Goal: Find specific page/section: Find specific page/section

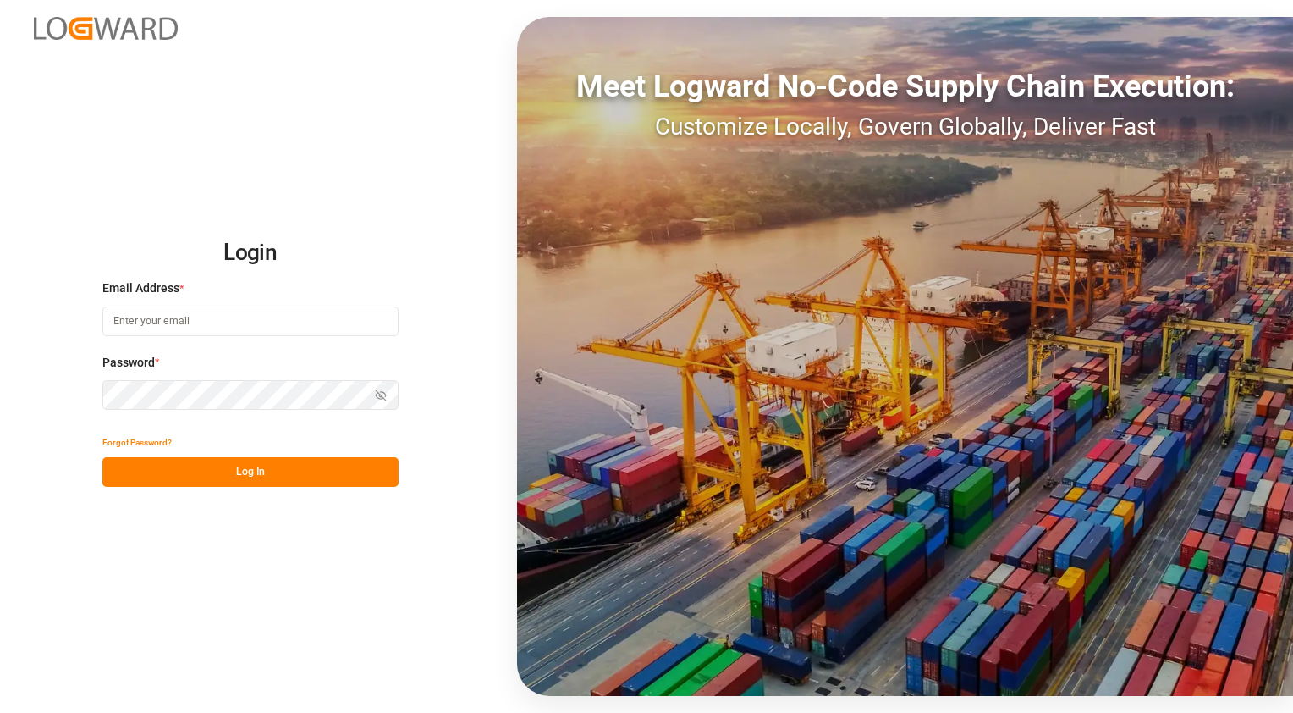
type input "[PERSON_NAME][EMAIL_ADDRESS][PERSON_NAME][DOMAIN_NAME]"
click at [299, 481] on button "Log In" at bounding box center [250, 472] width 296 height 30
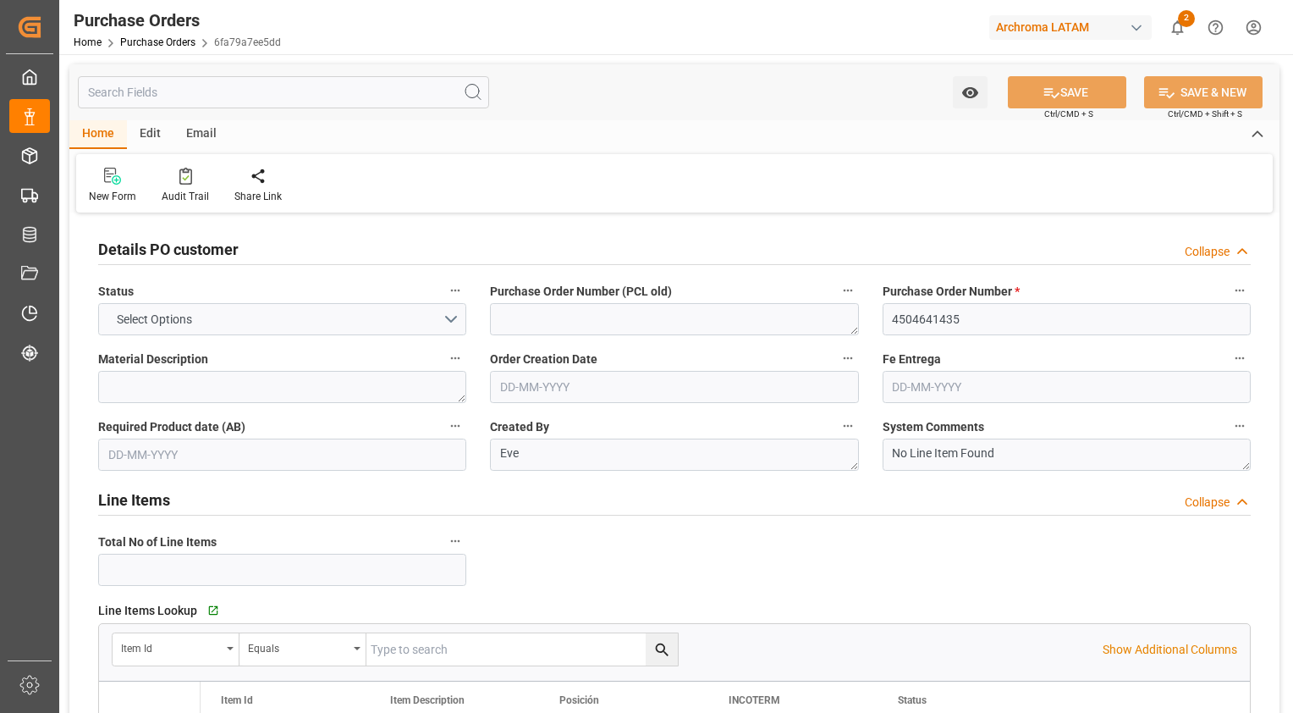
type input "1"
type input "[DATE]"
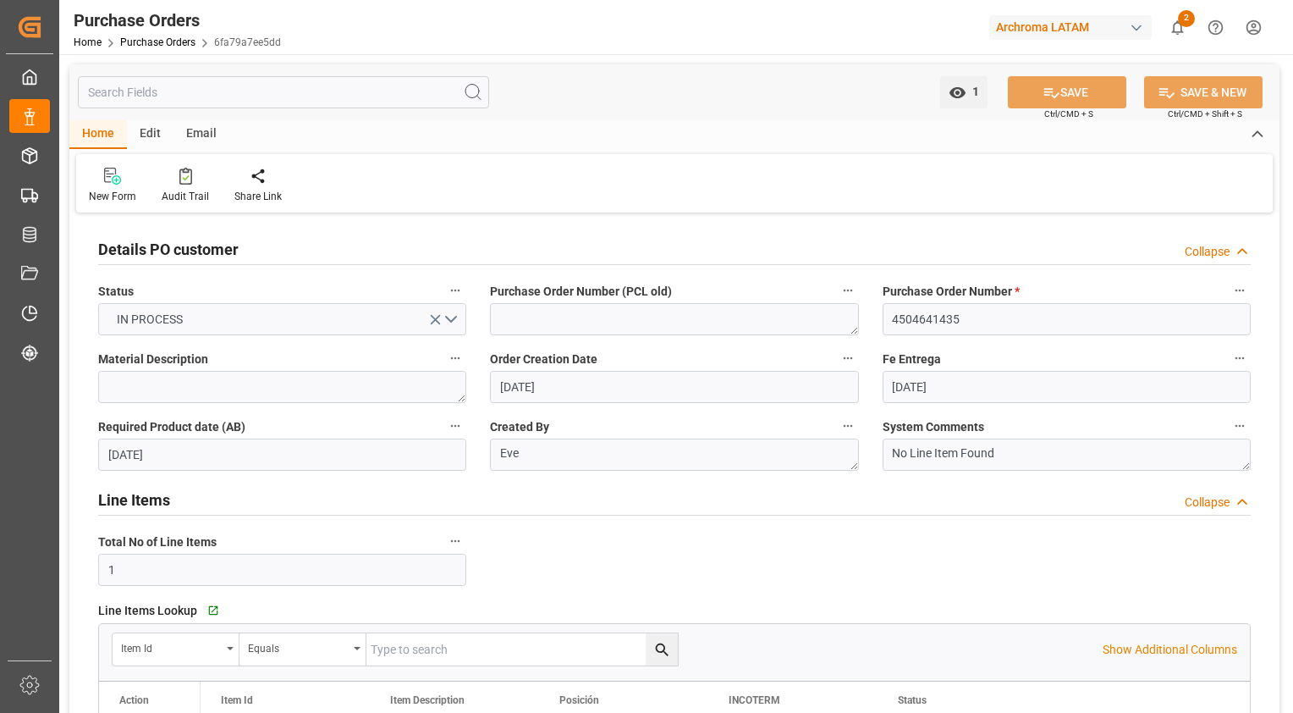
type input "[DATE]"
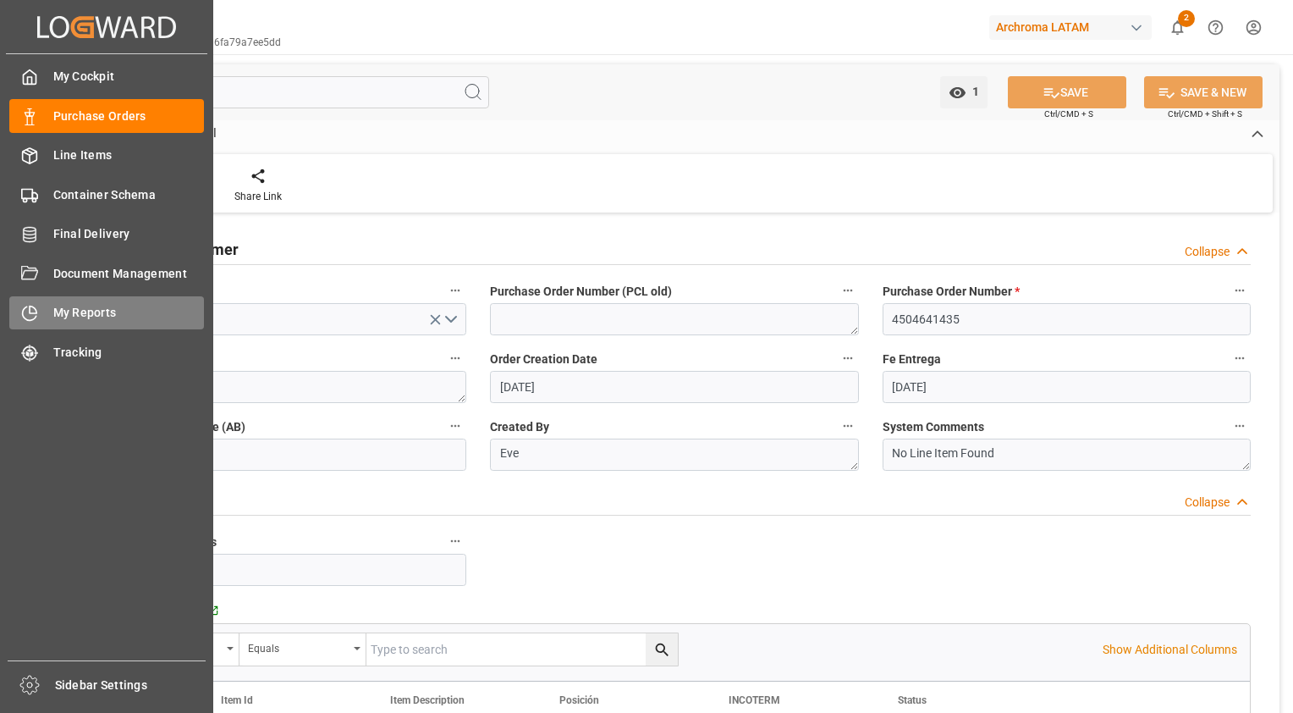
click at [88, 311] on span "My Reports" at bounding box center [128, 313] width 151 height 18
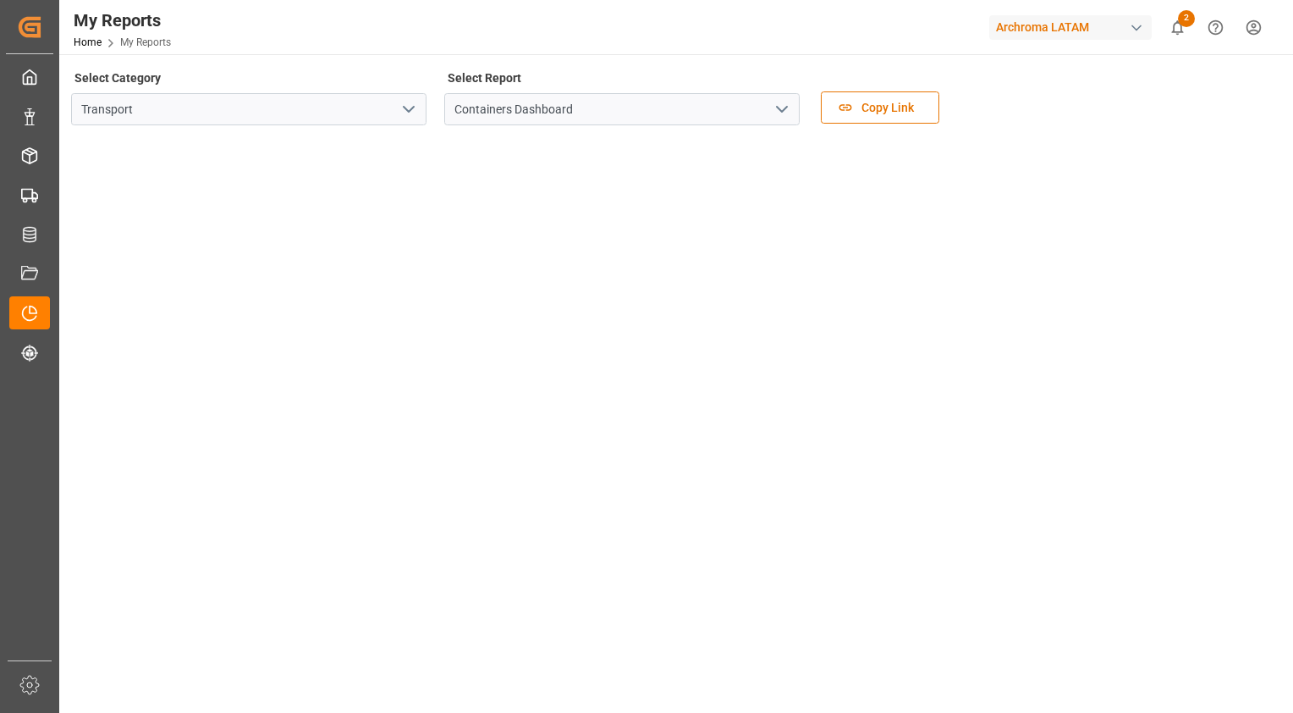
click at [778, 106] on icon "open menu" at bounding box center [782, 109] width 20 height 20
click at [396, 113] on button "open menu" at bounding box center [407, 109] width 25 height 26
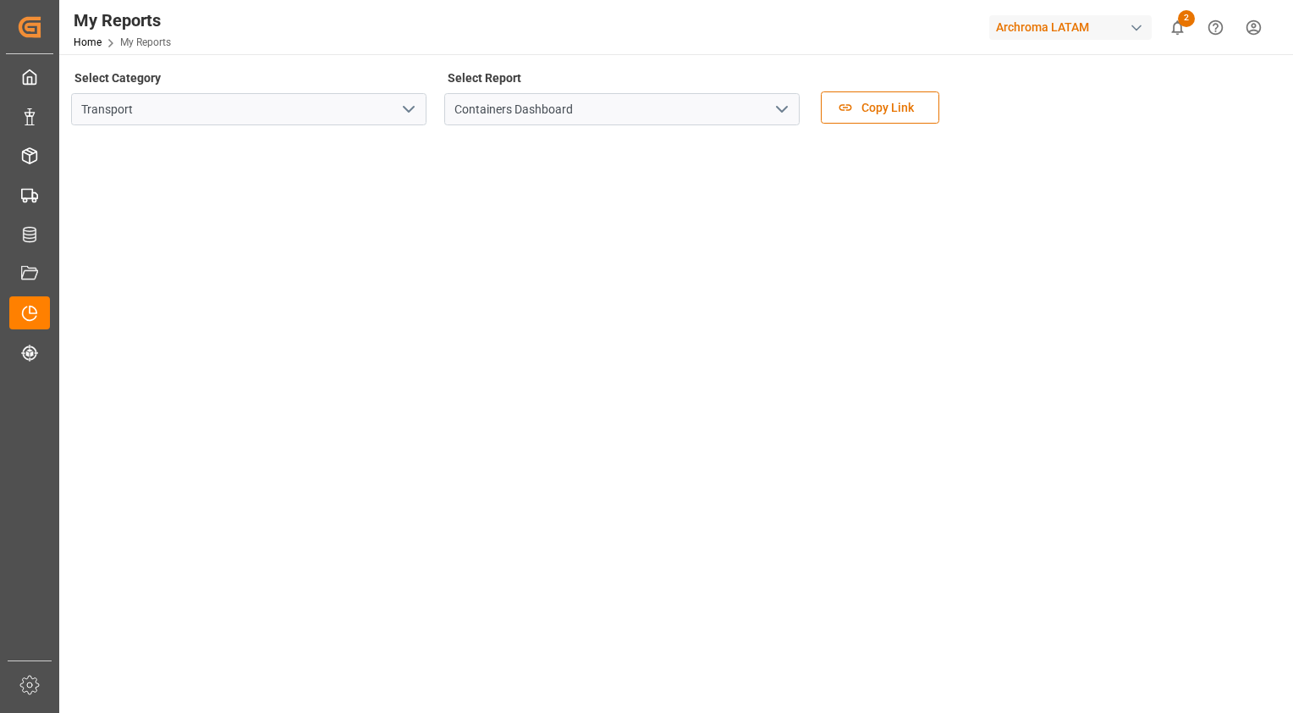
click at [407, 108] on icon "open menu" at bounding box center [409, 109] width 20 height 20
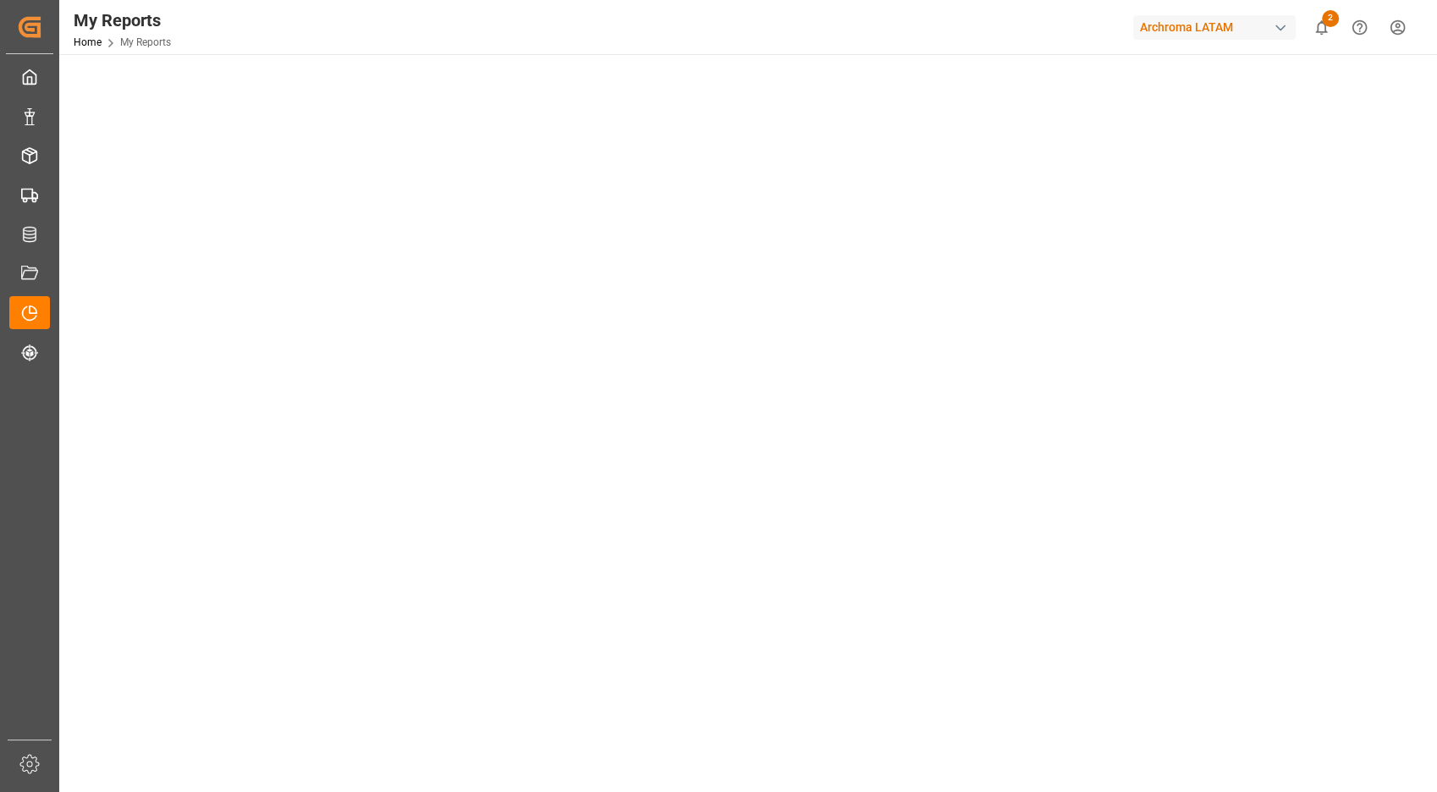
scroll to position [282, 0]
